Goal: Transaction & Acquisition: Purchase product/service

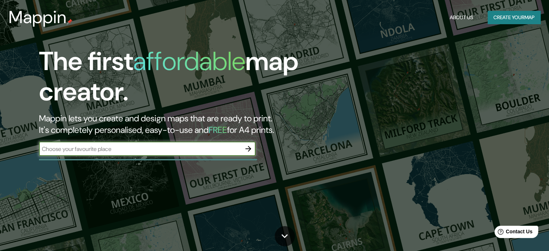
click at [139, 148] on input "text" at bounding box center [140, 149] width 202 height 8
type input "montevideo [GEOGRAPHIC_DATA]"
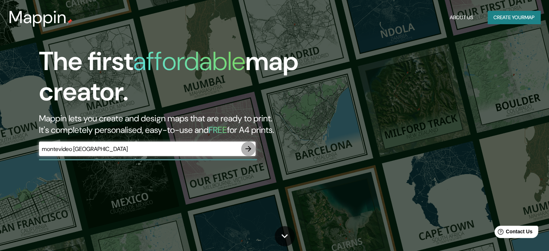
click at [248, 149] on icon "button" at bounding box center [248, 148] width 9 height 9
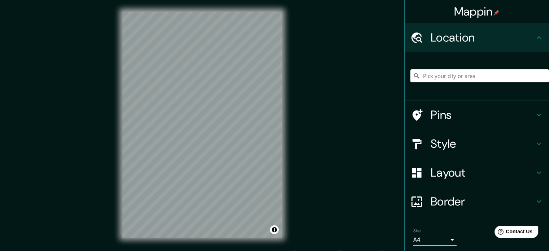
click at [497, 112] on h4 "Pins" at bounding box center [483, 115] width 104 height 14
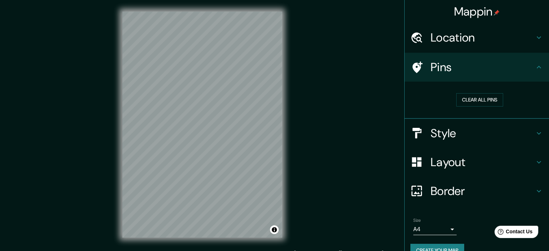
click at [500, 125] on div "Style" at bounding box center [477, 133] width 144 height 29
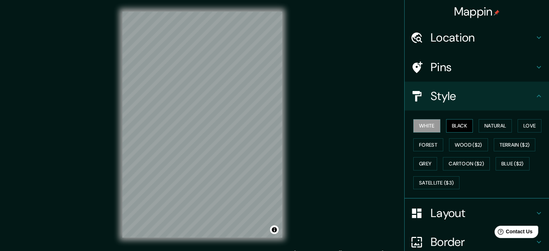
click at [461, 127] on button "Black" at bounding box center [459, 125] width 27 height 13
click at [499, 127] on button "Natural" at bounding box center [495, 125] width 33 height 13
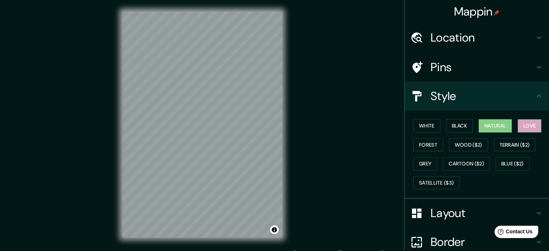
click at [526, 127] on button "Love" at bounding box center [530, 125] width 24 height 13
click at [436, 147] on button "Forest" at bounding box center [428, 144] width 30 height 13
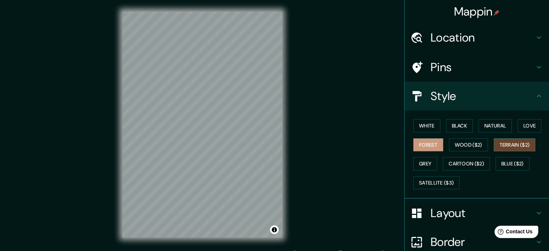
click at [504, 146] on button "Terrain ($2)" at bounding box center [515, 144] width 42 height 13
click at [498, 125] on button "Natural" at bounding box center [495, 125] width 33 height 13
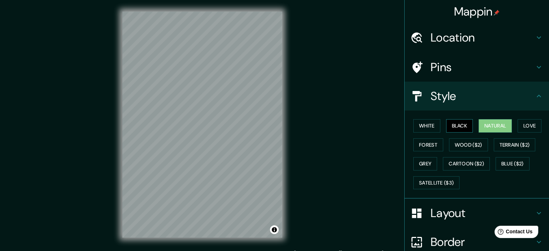
click at [447, 123] on button "Black" at bounding box center [459, 125] width 27 height 13
click at [448, 213] on h4 "Layout" at bounding box center [483, 213] width 104 height 14
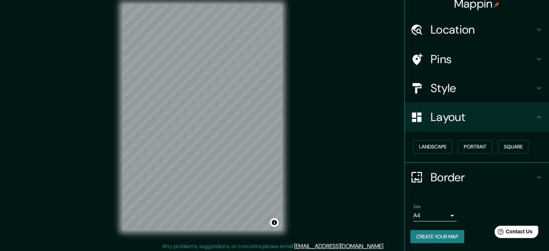
scroll to position [9, 0]
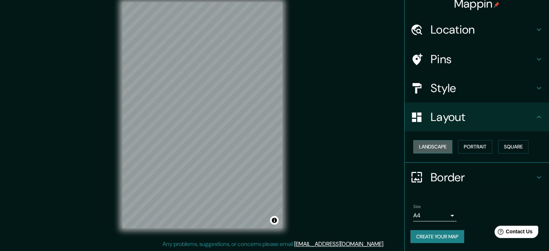
click at [416, 147] on button "Landscape" at bounding box center [432, 146] width 39 height 13
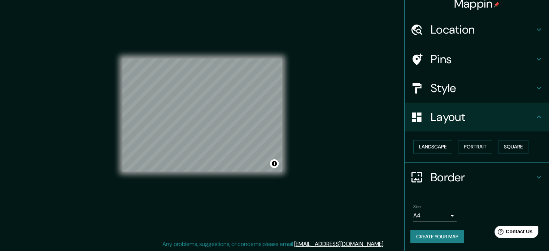
click at [461, 98] on div "Style" at bounding box center [477, 88] width 144 height 29
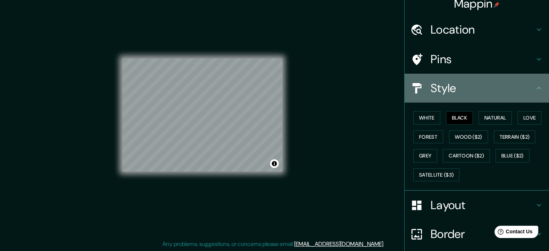
click at [448, 86] on h4 "Style" at bounding box center [483, 88] width 104 height 14
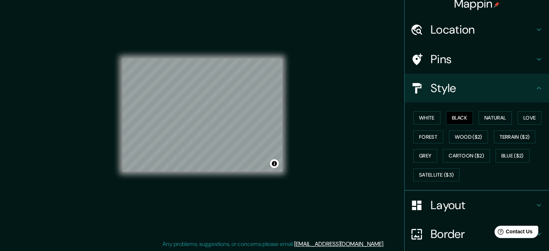
click at [468, 62] on h4 "Pins" at bounding box center [483, 59] width 104 height 14
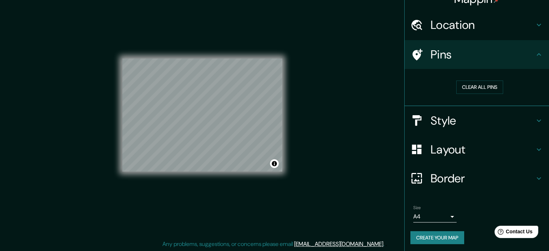
scroll to position [14, 0]
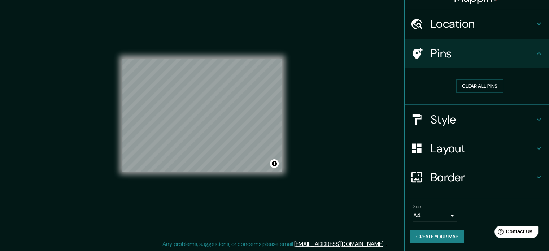
click at [469, 171] on h4 "Border" at bounding box center [483, 177] width 104 height 14
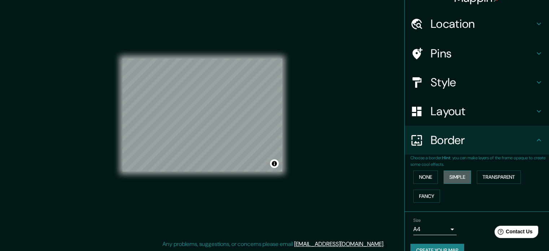
click at [453, 177] on button "Simple" at bounding box center [457, 176] width 27 height 13
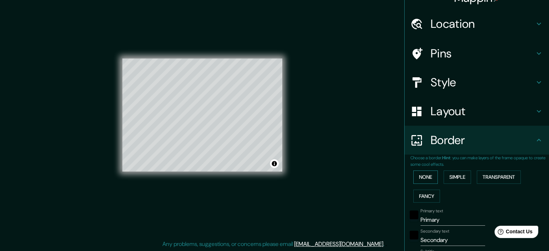
click at [422, 176] on button "None" at bounding box center [425, 176] width 25 height 13
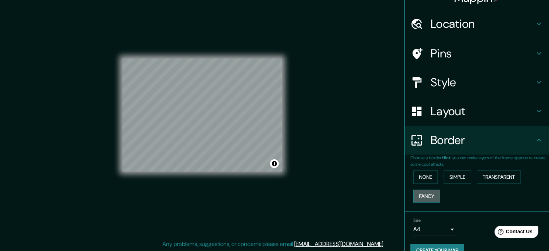
click at [426, 193] on button "Fancy" at bounding box center [426, 196] width 27 height 13
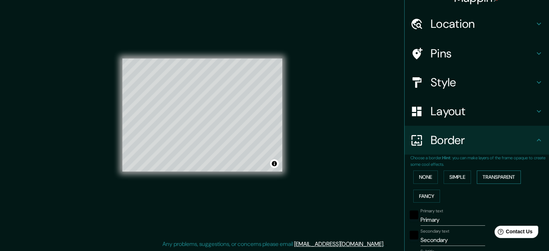
click at [479, 177] on button "Transparent" at bounding box center [499, 176] width 44 height 13
click at [414, 179] on button "None" at bounding box center [425, 176] width 25 height 13
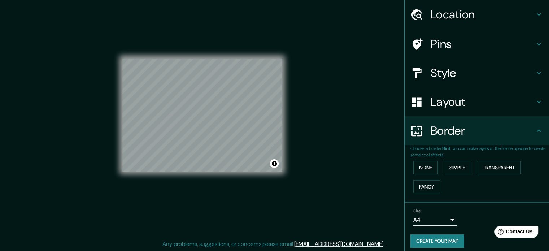
scroll to position [27, 0]
